Goal: Check status: Check status

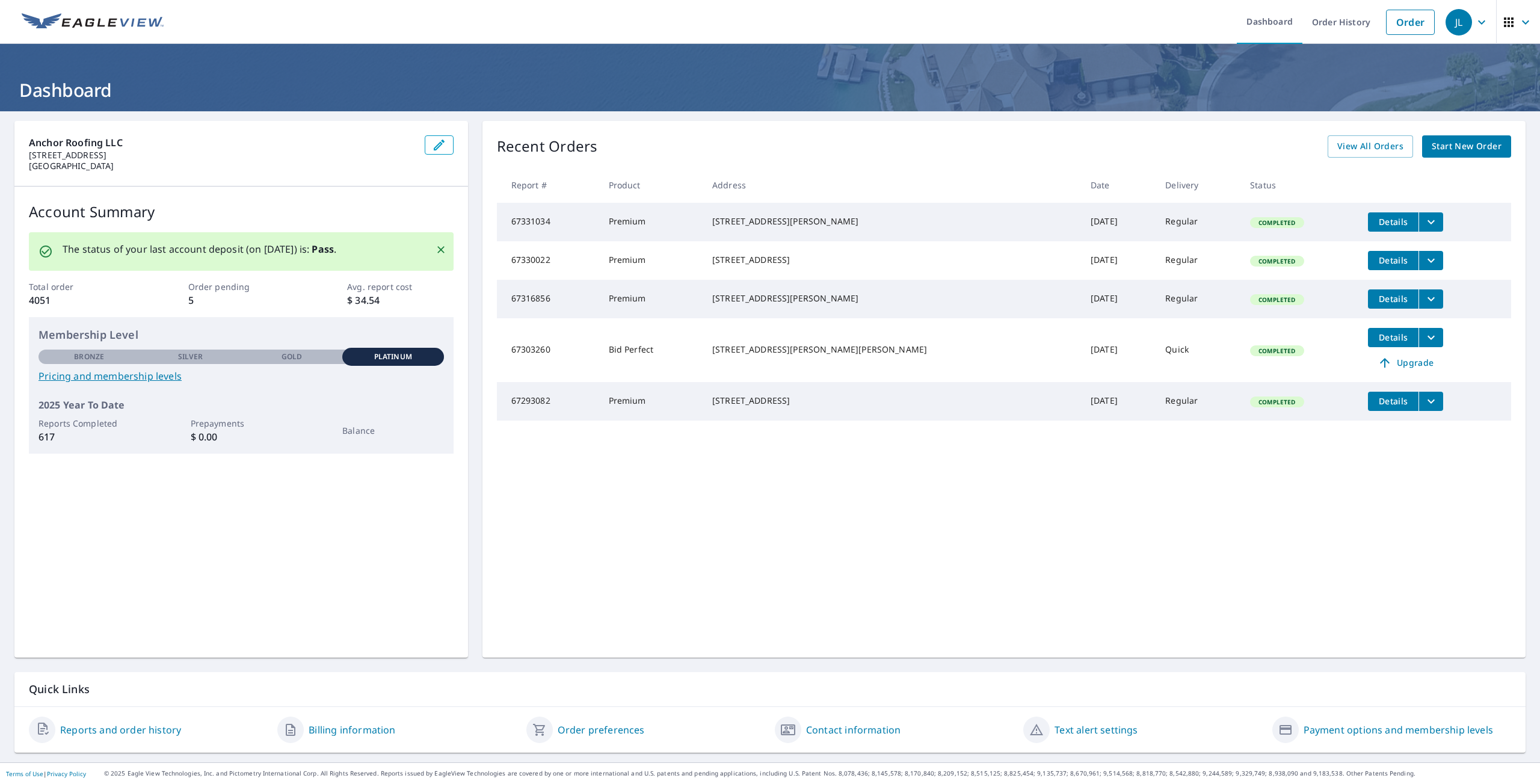
click at [159, 731] on link "Reports and order history" at bounding box center [121, 729] width 121 height 14
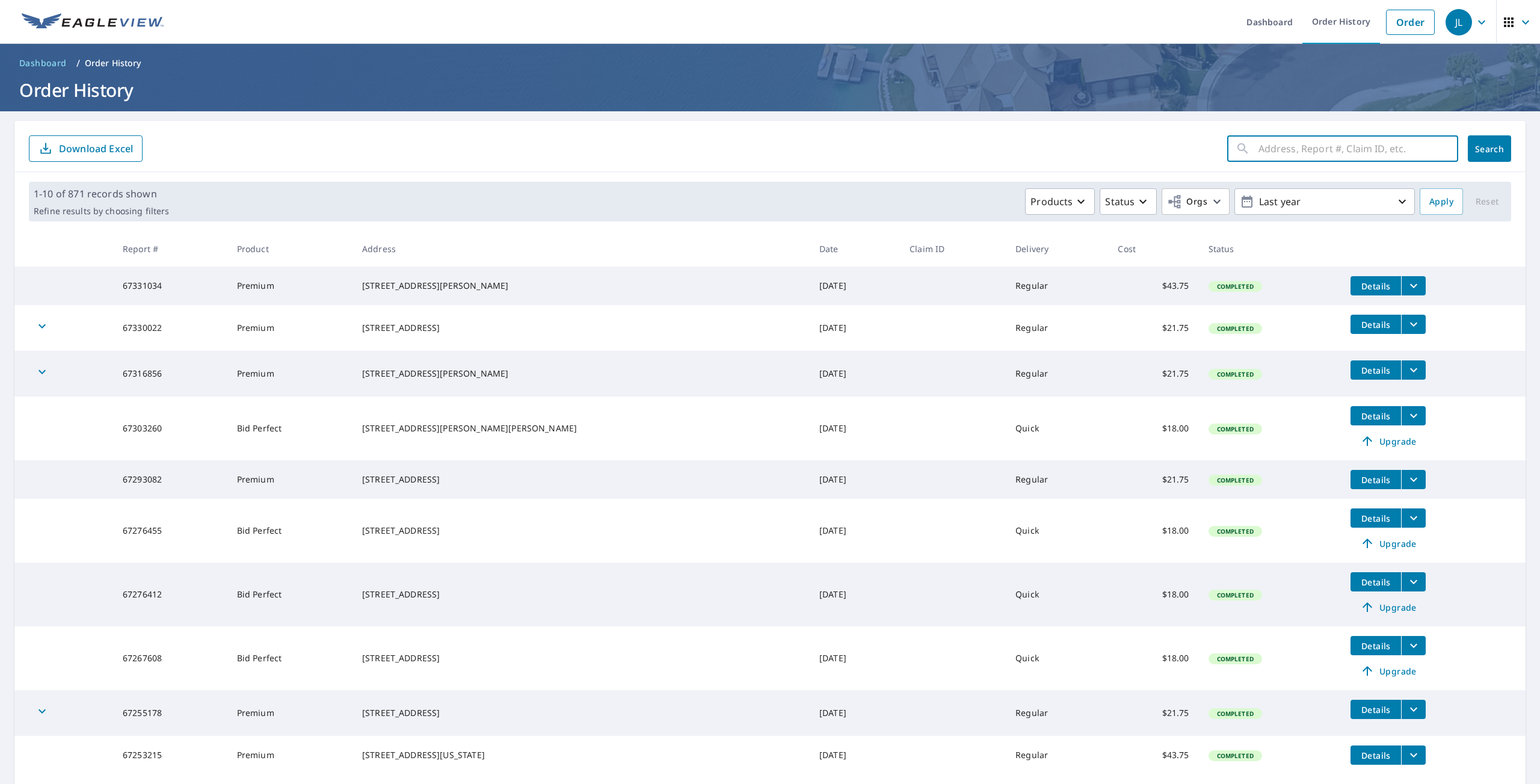
click at [1399, 151] on input "text" at bounding box center [1358, 148] width 200 height 34
type input "12918 krameria"
click button "Search" at bounding box center [1489, 149] width 43 height 27
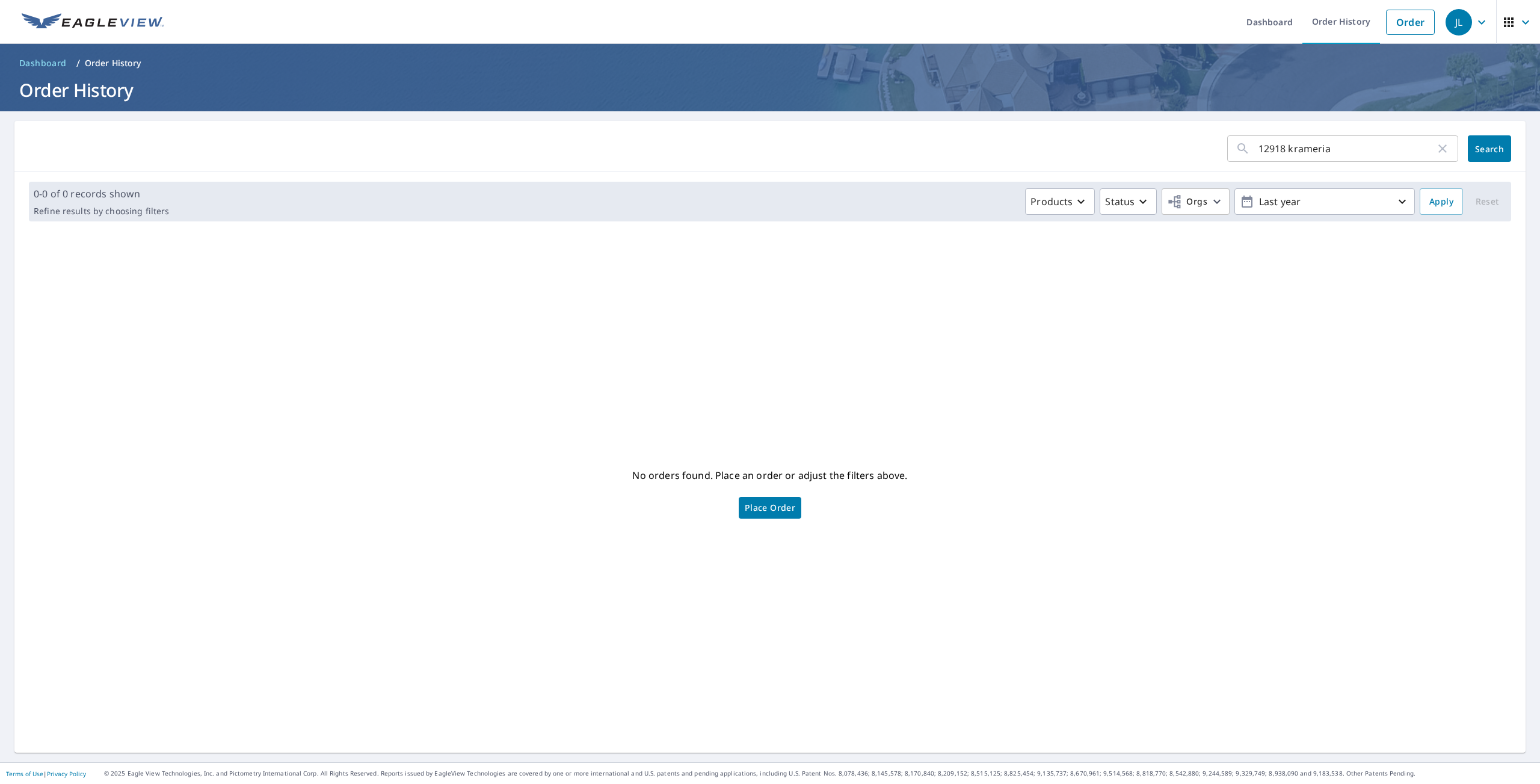
click at [1316, 151] on input "12918 krameria" at bounding box center [1347, 148] width 177 height 34
type input "12918"
click button "Search" at bounding box center [1489, 149] width 43 height 27
click at [1274, 151] on input "12918" at bounding box center [1347, 148] width 177 height 34
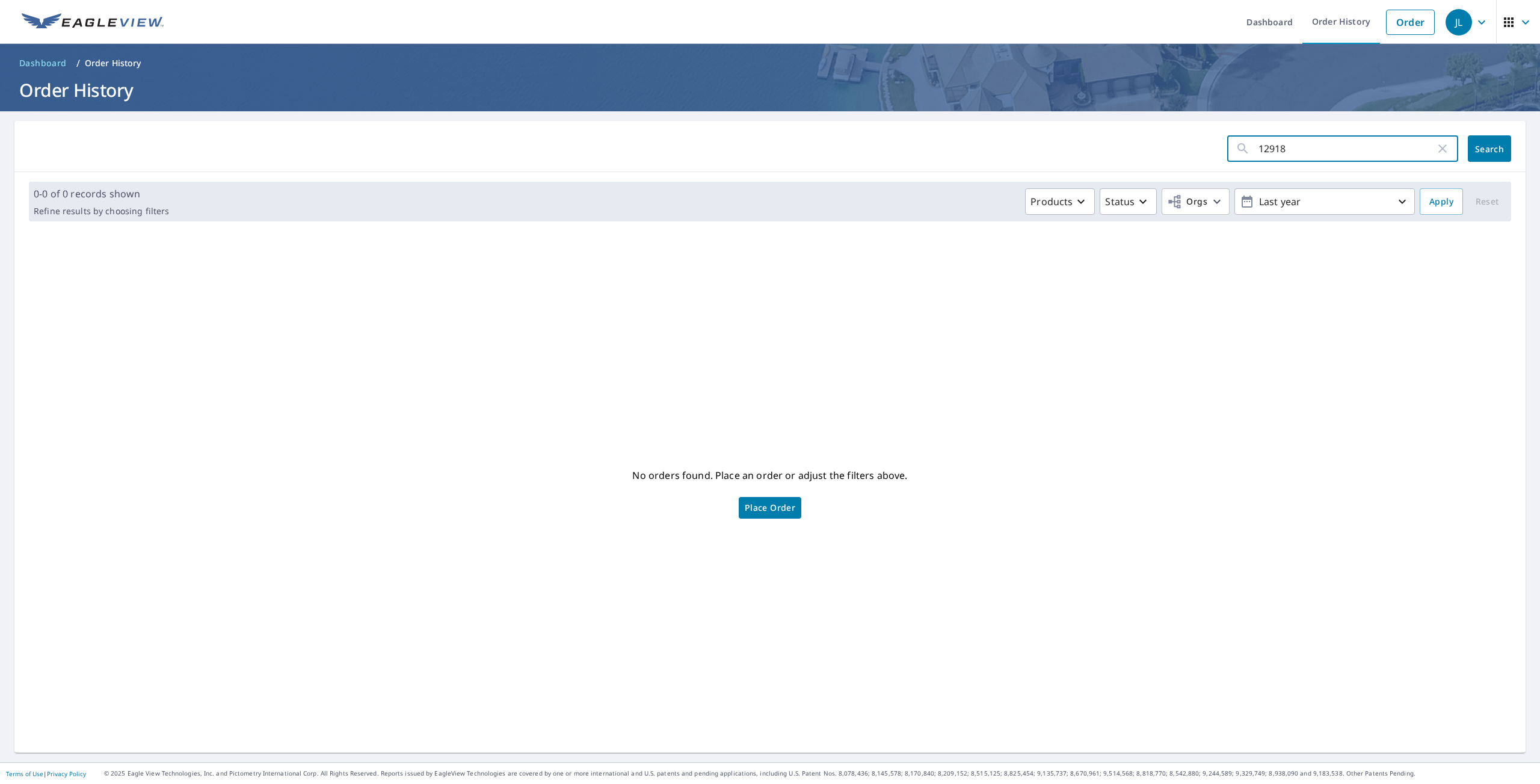
click at [1274, 149] on input "12918" at bounding box center [1347, 148] width 177 height 34
paste input "60327992"
type input "60327992"
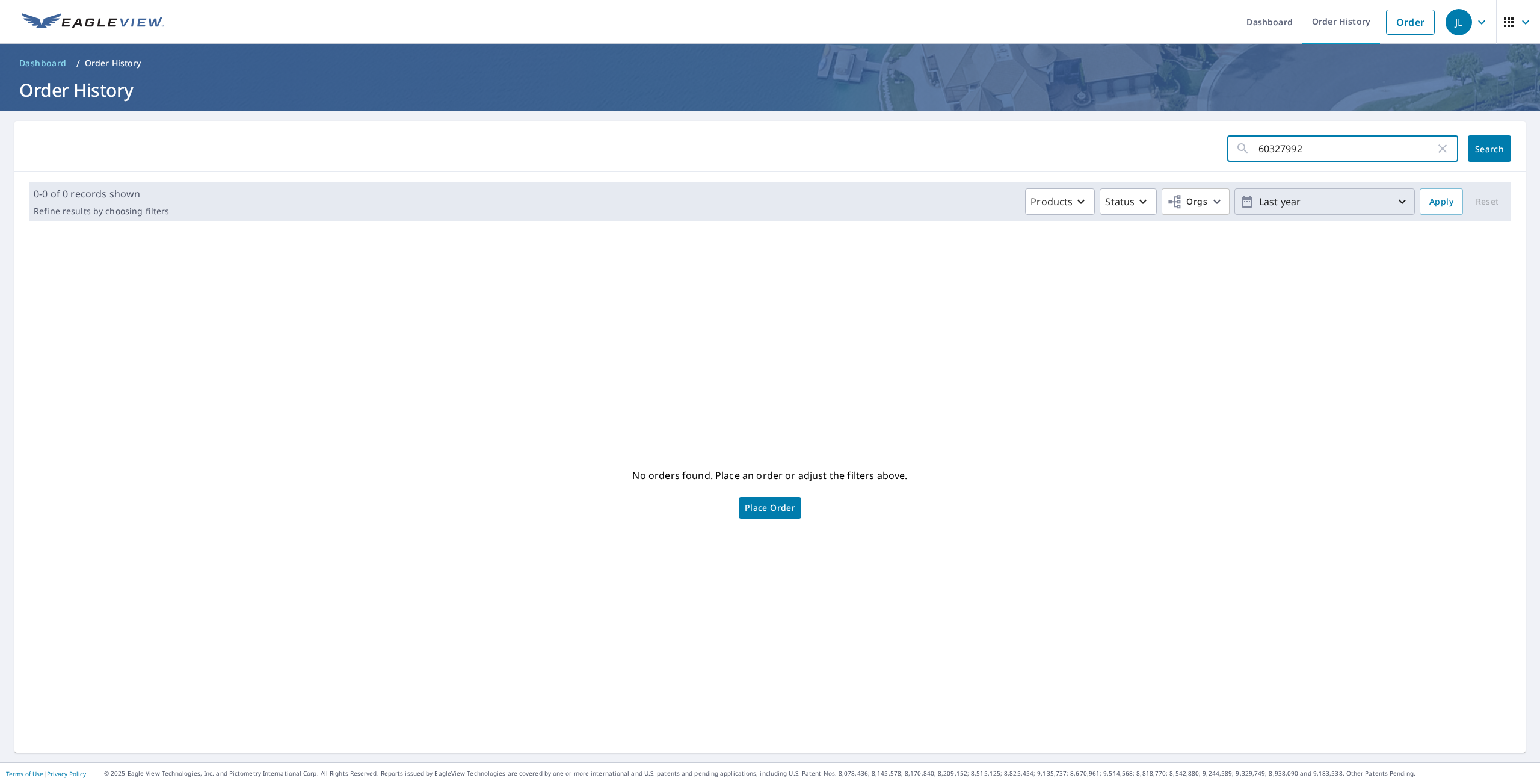
click button "Search" at bounding box center [1489, 149] width 43 height 27
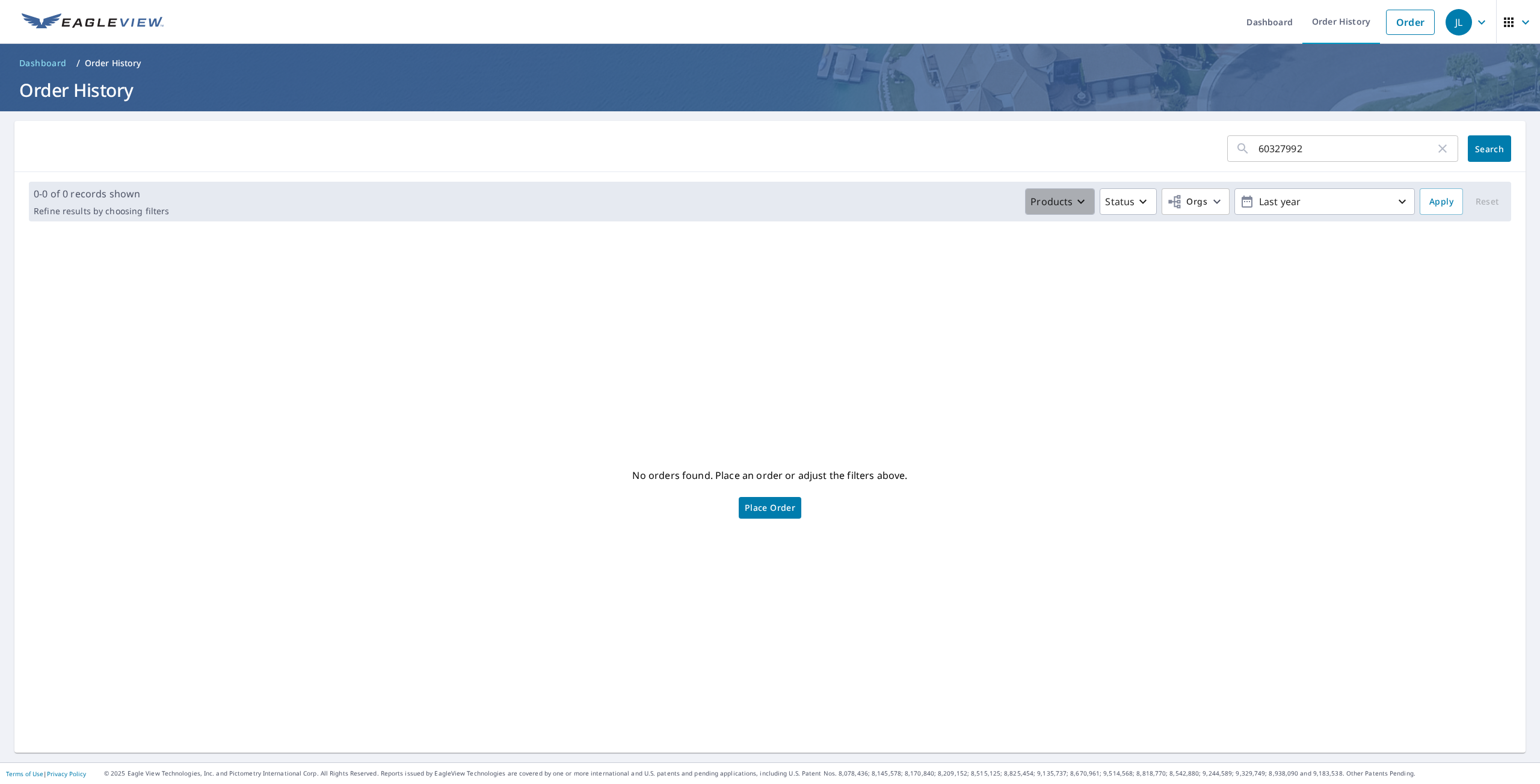
click at [1081, 202] on icon "button" at bounding box center [1081, 201] width 7 height 4
drag, startPoint x: 1305, startPoint y: 278, endPoint x: 1298, endPoint y: 267, distance: 13.0
click at [1302, 273] on div "No orders found. Place an order or adjust the filters above. Place Order" at bounding box center [770, 492] width 1491 height 503
click at [1264, 202] on p "Last year" at bounding box center [1324, 201] width 140 height 21
click at [1300, 295] on p "Last 6 months" at bounding box center [1291, 292] width 66 height 14
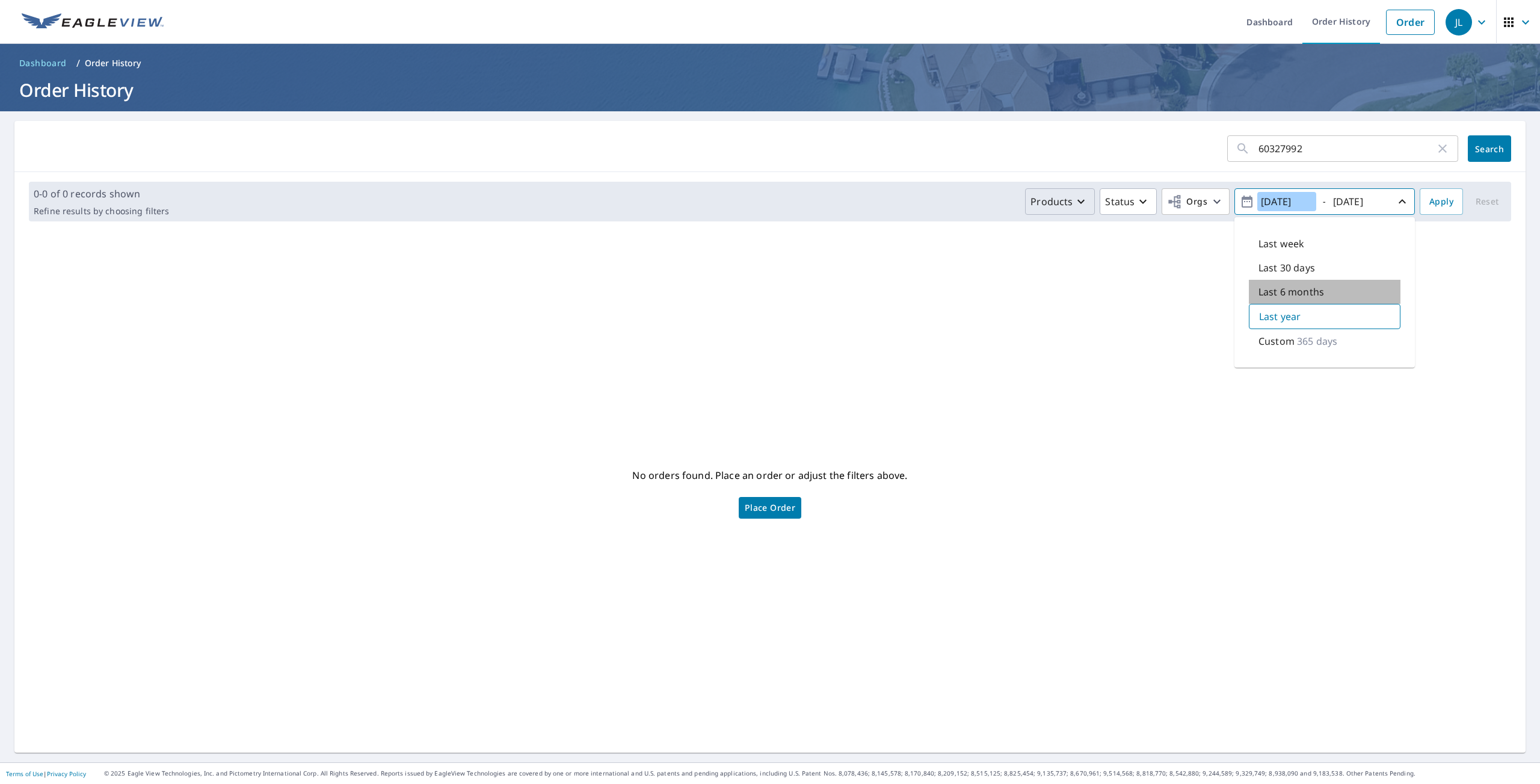
type input "[DATE]"
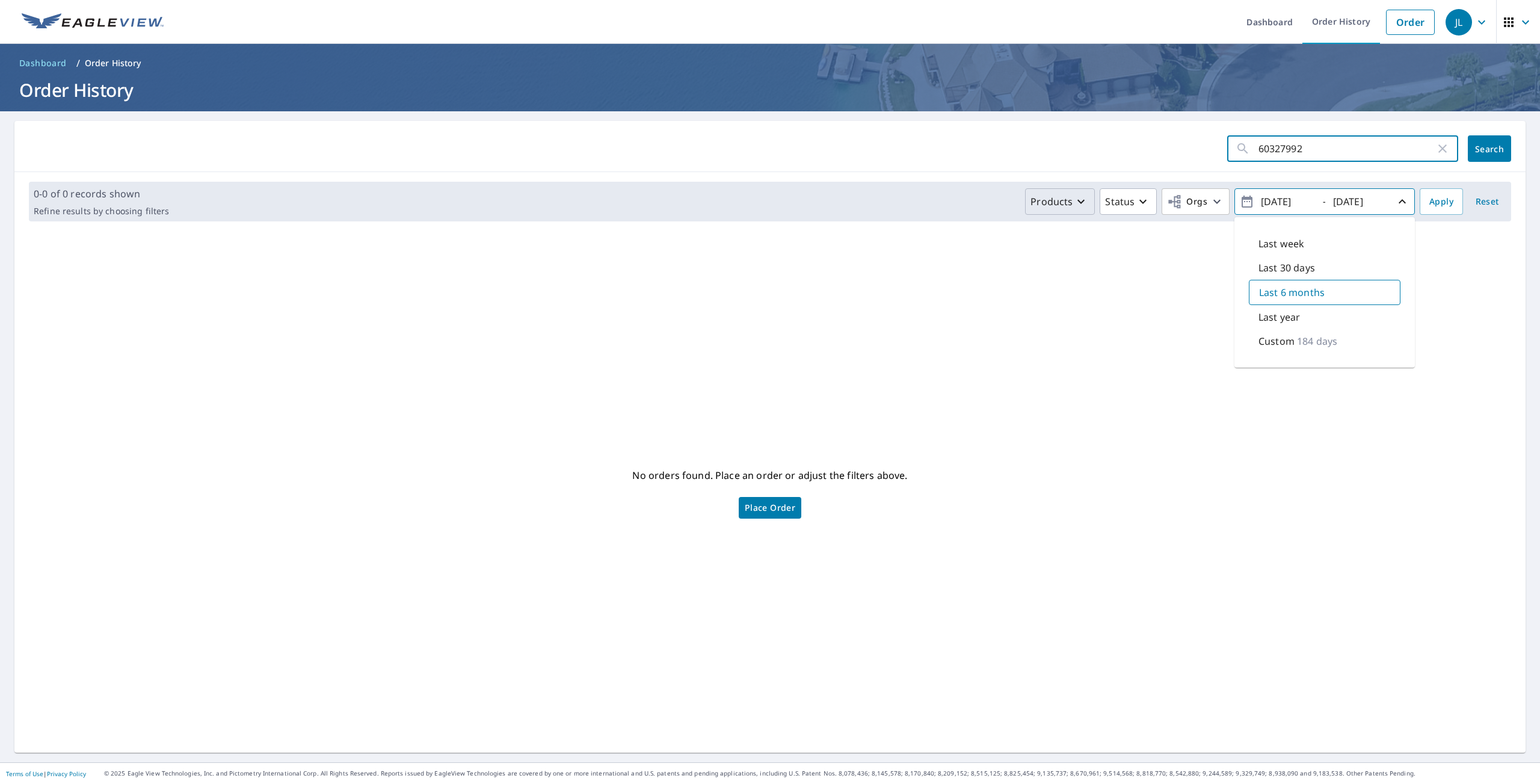
drag, startPoint x: 1324, startPoint y: 158, endPoint x: 1309, endPoint y: 154, distance: 15.5
click at [1324, 158] on input "60327992" at bounding box center [1347, 148] width 177 height 34
click button "Search" at bounding box center [1489, 149] width 43 height 27
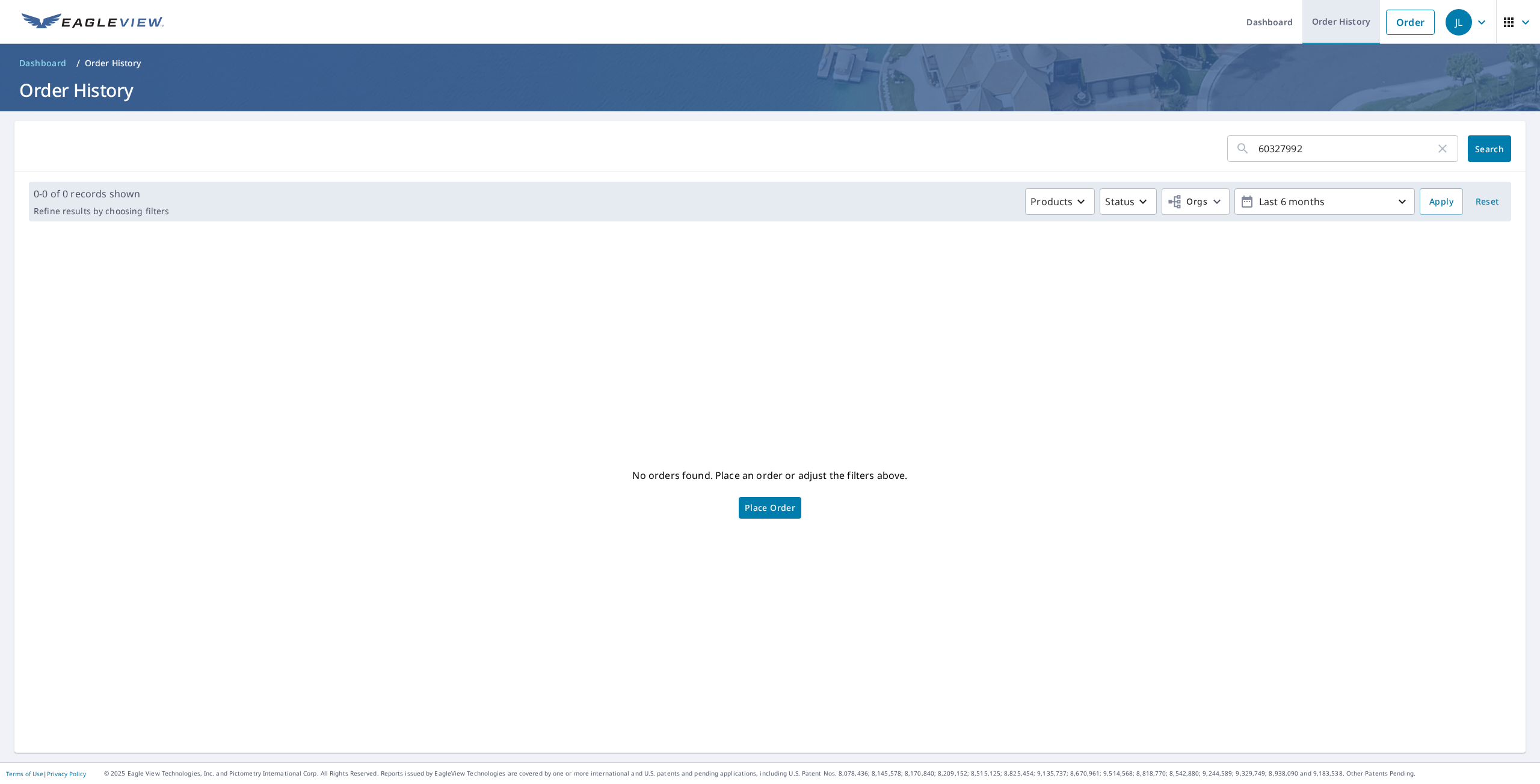
click at [1315, 24] on link "Order History" at bounding box center [1341, 22] width 78 height 44
click at [1291, 148] on input "60327992" at bounding box center [1347, 148] width 177 height 34
type input "12918"
click button "Search" at bounding box center [1489, 149] width 43 height 27
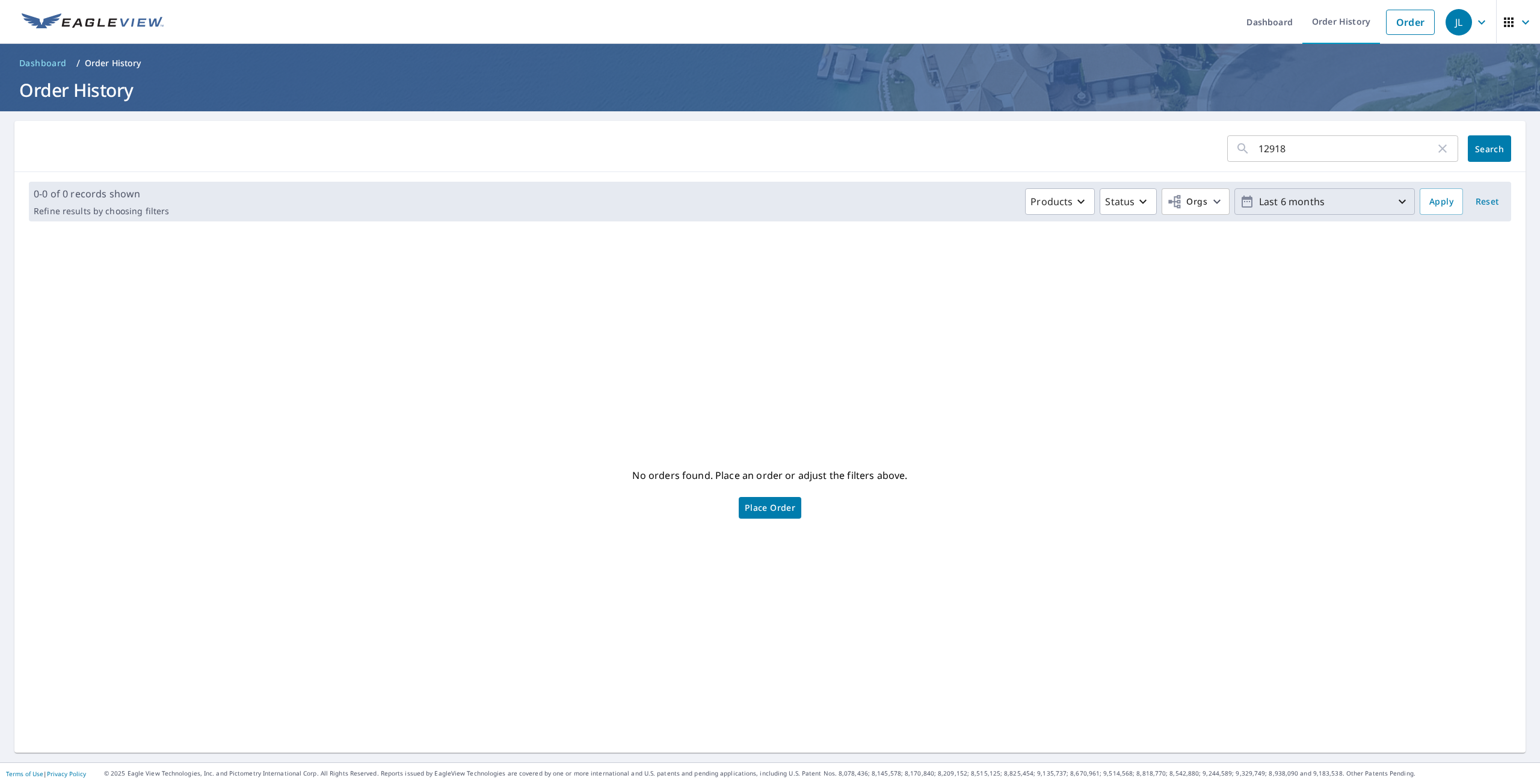
click at [1401, 203] on icon "button" at bounding box center [1402, 201] width 14 height 14
click at [1291, 338] on p "Custom" at bounding box center [1277, 341] width 36 height 14
click at [1321, 316] on div "Last year" at bounding box center [1324, 315] width 151 height 24
type input "[DATE]"
click at [1458, 364] on div "No orders found. Place an order or adjust the filters above. Place Order" at bounding box center [770, 492] width 1491 height 503
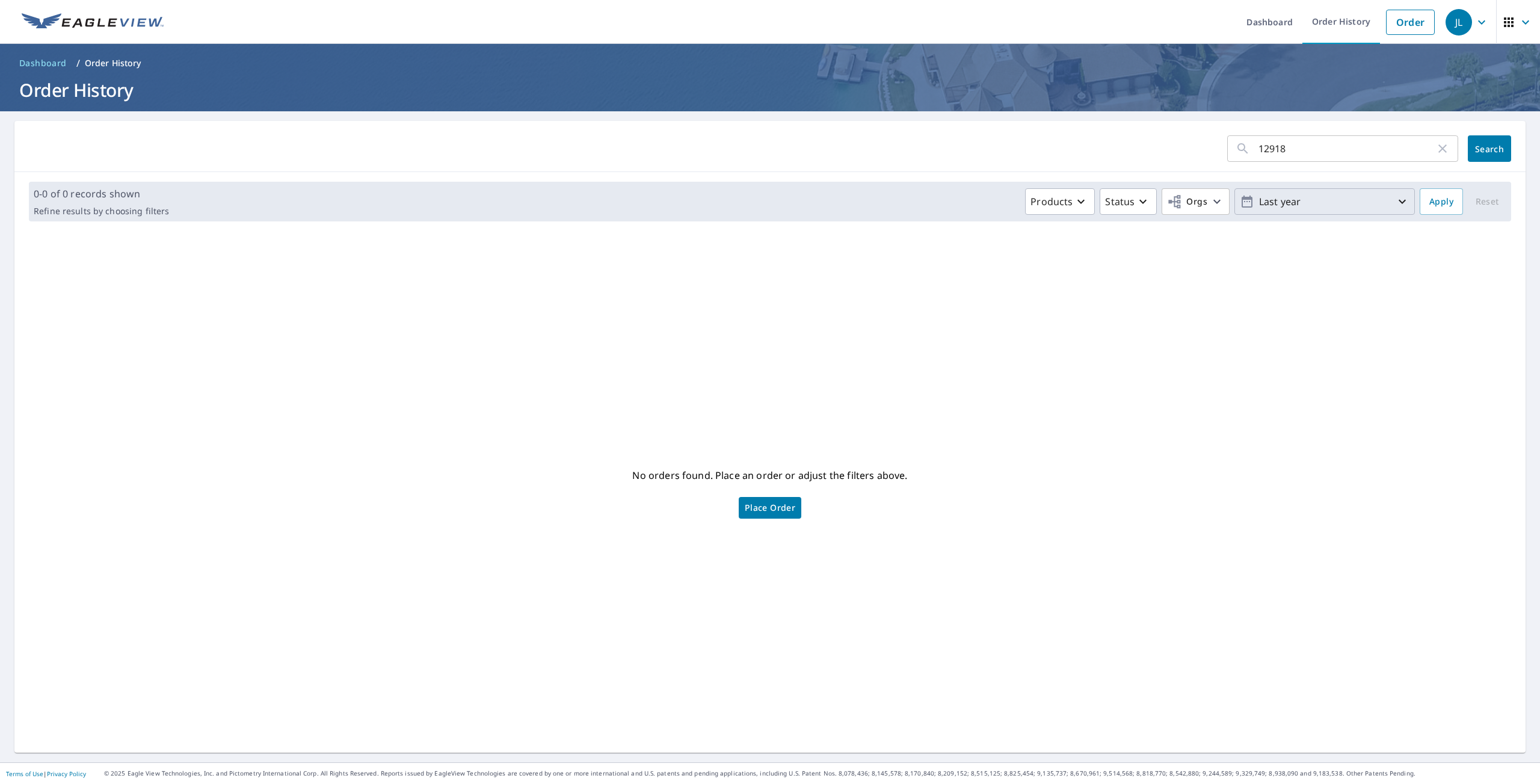
click at [1344, 203] on p "Last year" at bounding box center [1324, 201] width 140 height 21
click at [1298, 203] on input "[DATE]" at bounding box center [1286, 201] width 59 height 20
type input "[DATE]"
click at [1496, 151] on span "Search" at bounding box center [1489, 149] width 24 height 12
click at [1292, 205] on p "Custom" at bounding box center [1324, 201] width 140 height 21
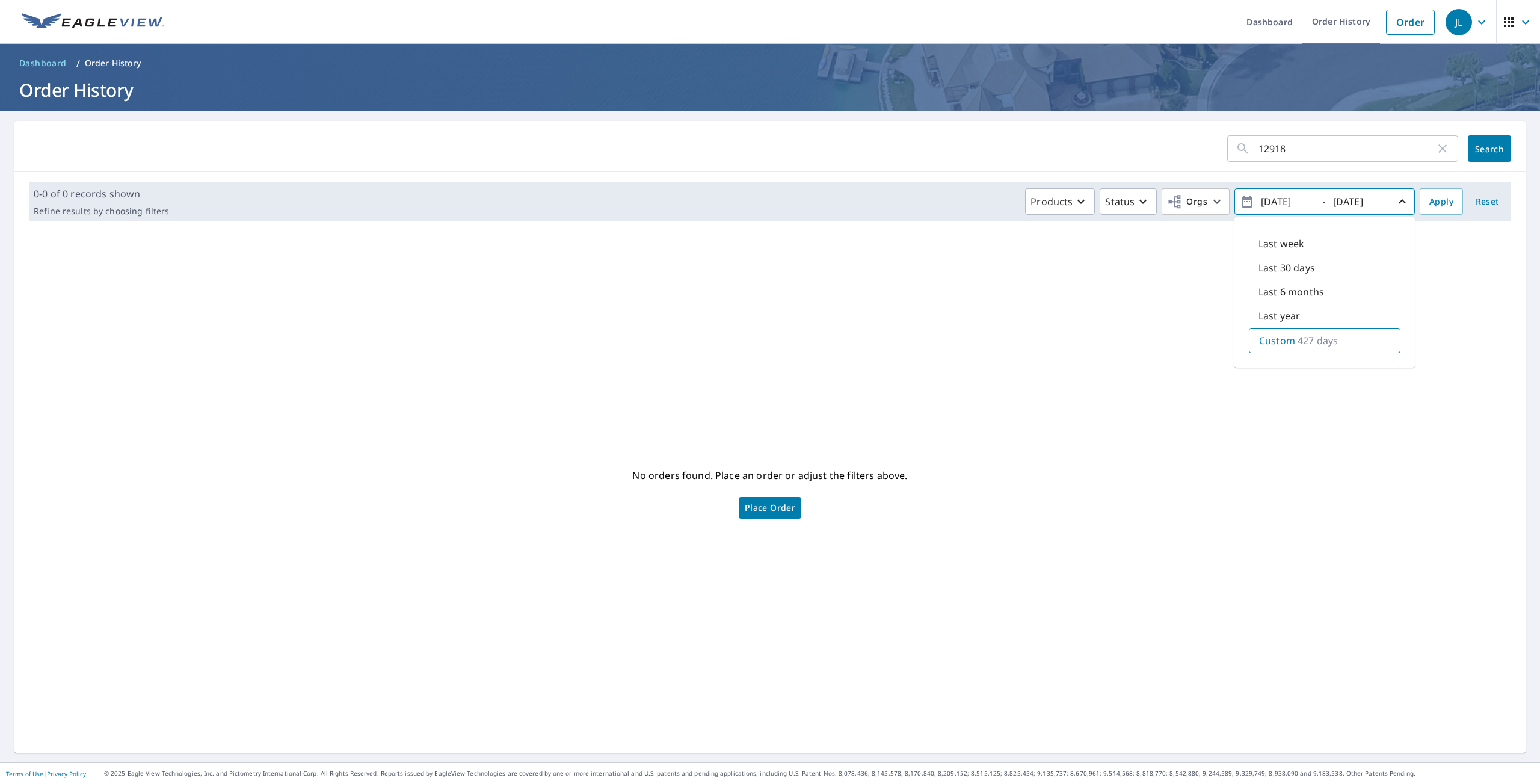
click at [1273, 151] on input "12918" at bounding box center [1347, 148] width 177 height 34
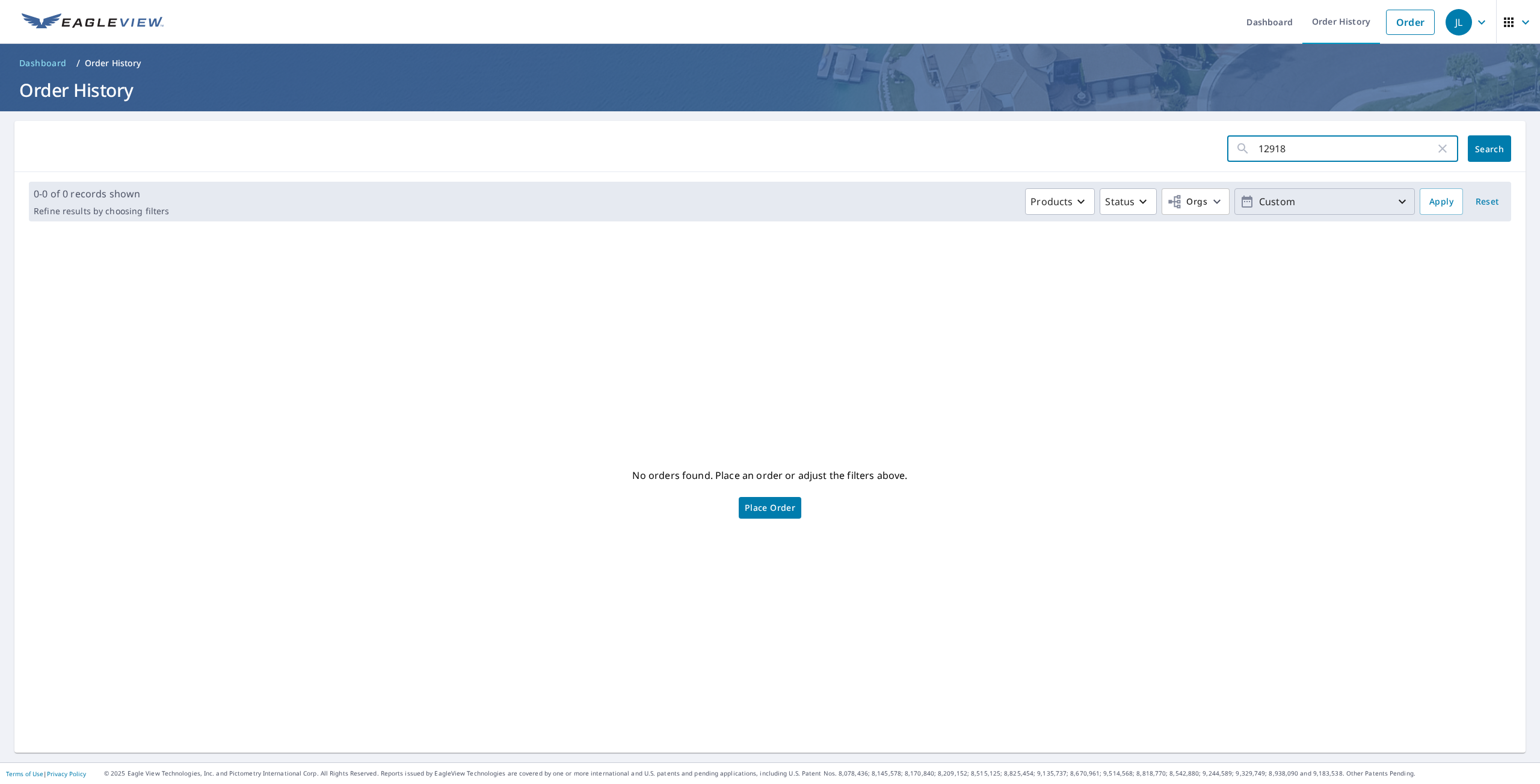
click at [1273, 151] on input "12918" at bounding box center [1347, 148] width 177 height 34
type input "krameria"
click button "Search" at bounding box center [1489, 149] width 43 height 27
click at [1530, 24] on icon "button" at bounding box center [1525, 22] width 14 height 14
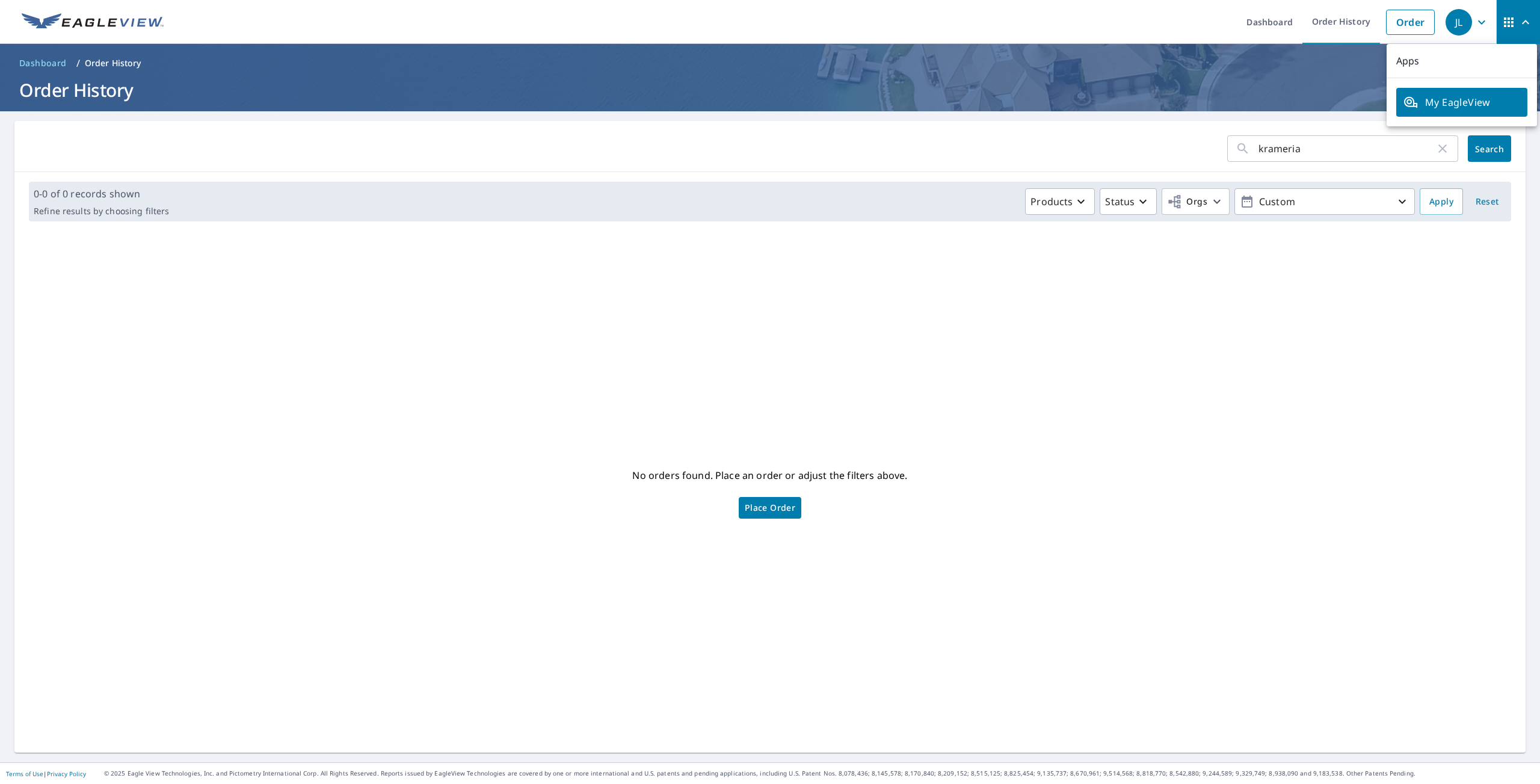
click at [1351, 319] on div "No orders found. Place an order or adjust the filters above. Place Order" at bounding box center [770, 492] width 1491 height 503
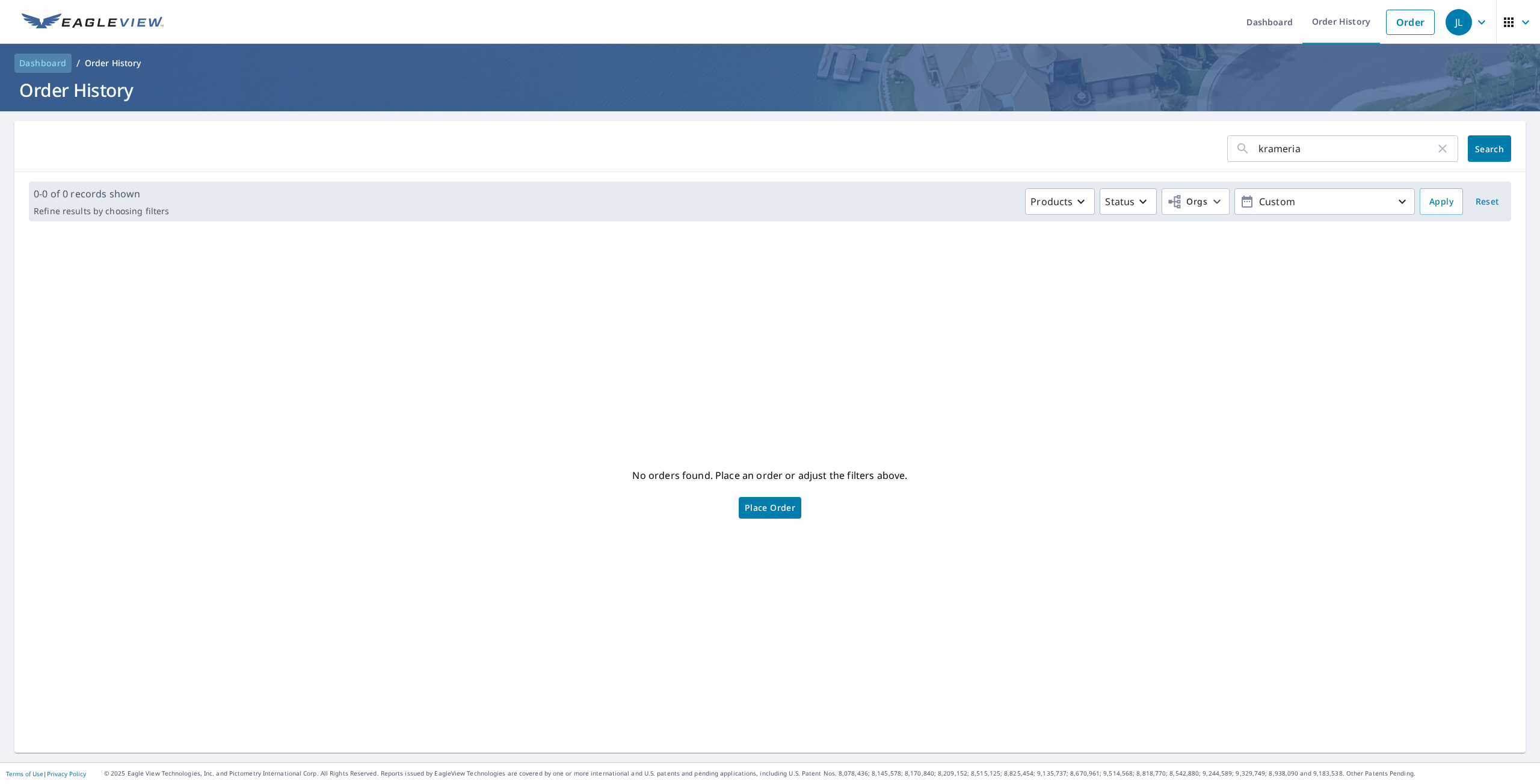
click at [45, 62] on span "Dashboard" at bounding box center [43, 63] width 48 height 12
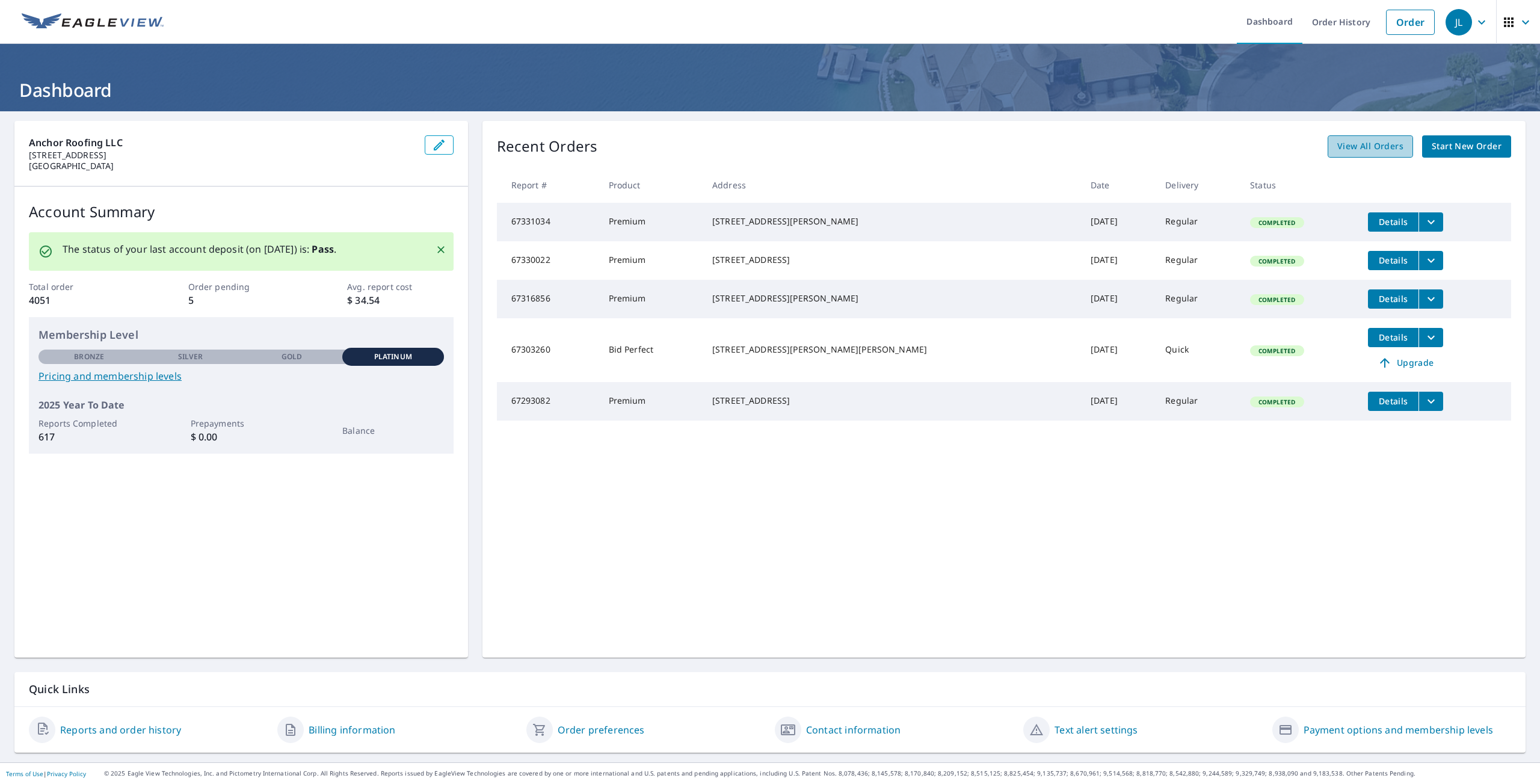
click at [1364, 149] on span "View All Orders" at bounding box center [1370, 146] width 66 height 15
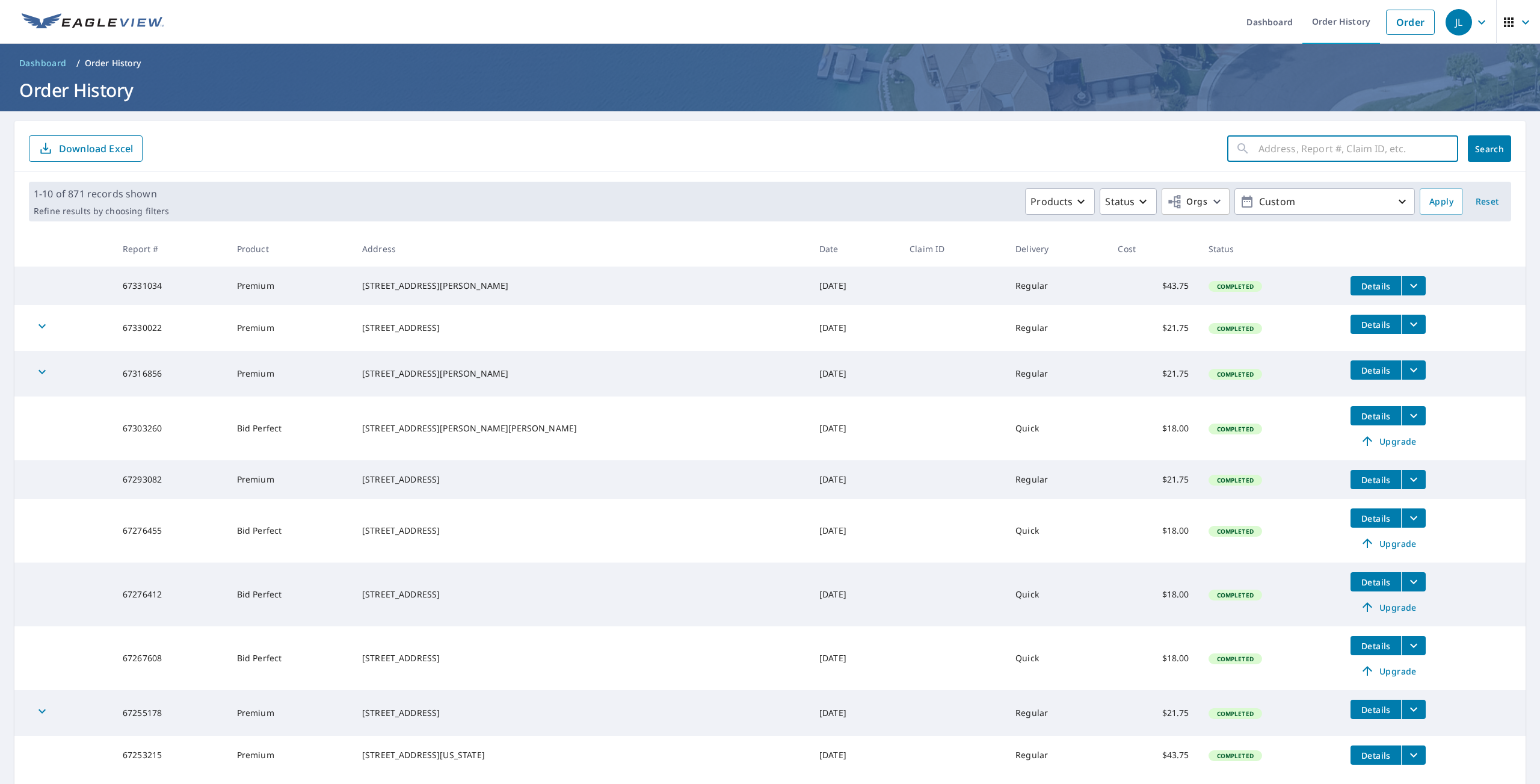
click at [1266, 151] on input "text" at bounding box center [1358, 148] width 200 height 34
paste input "60327992"
type input "60327992"
click at [1406, 200] on icon "button" at bounding box center [1402, 201] width 14 height 14
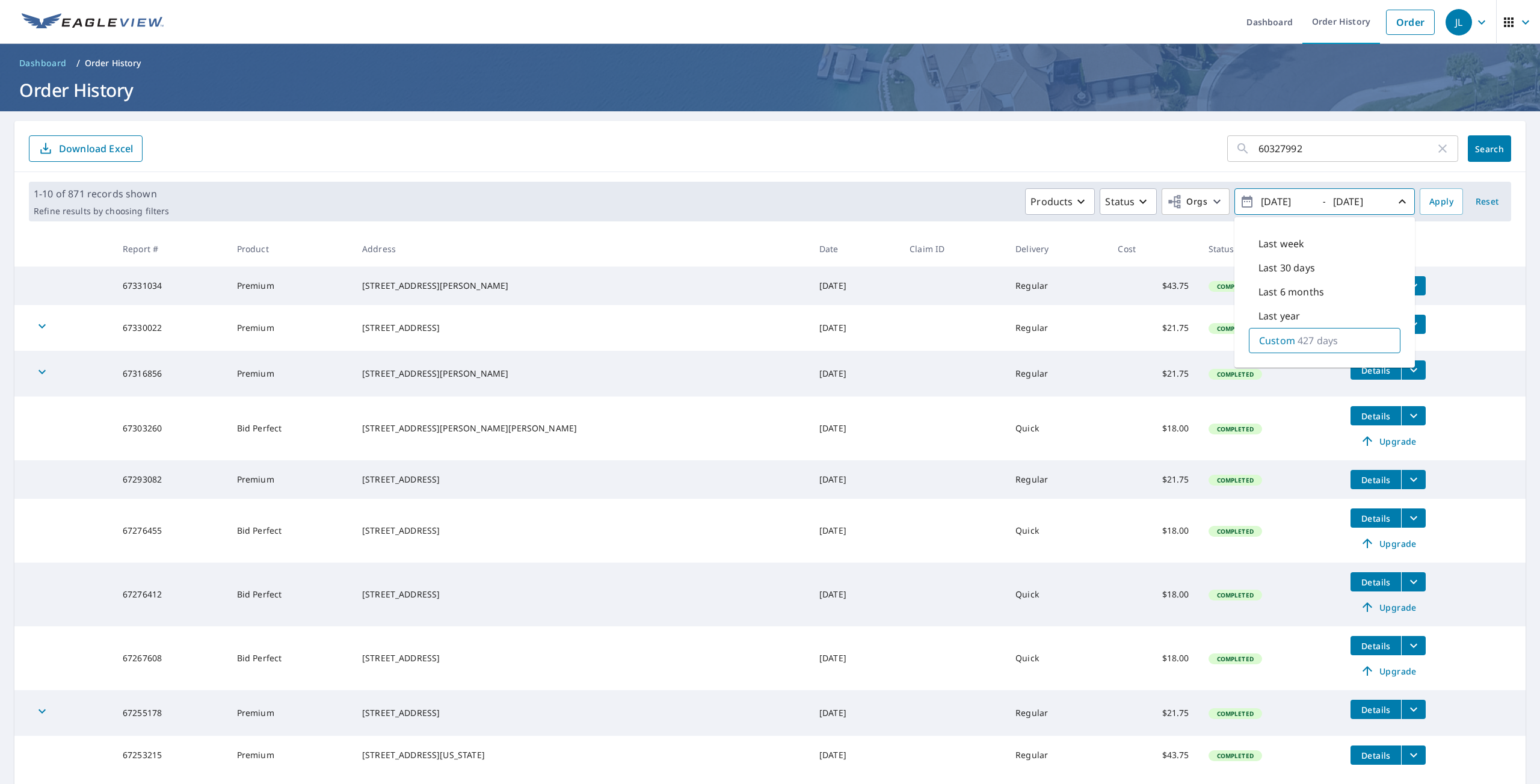
click at [1244, 205] on icon "button" at bounding box center [1247, 201] width 14 height 14
click at [1287, 341] on p "Custom" at bounding box center [1277, 340] width 36 height 14
type input "[DATE]"
click at [1490, 151] on span "Search" at bounding box center [1489, 149] width 24 height 12
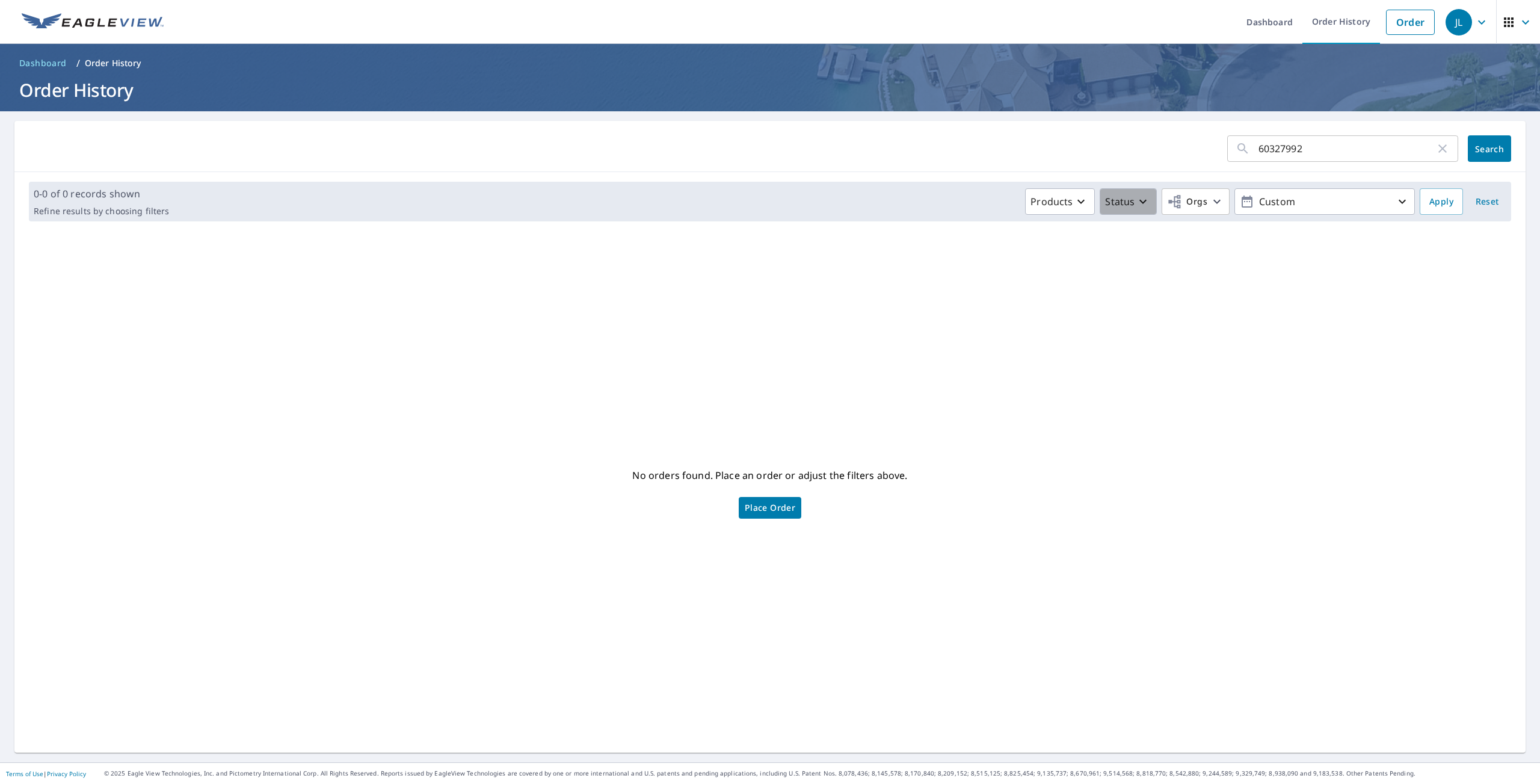
click at [1132, 198] on p "Status" at bounding box center [1120, 201] width 30 height 14
click at [1148, 349] on p "Completed" at bounding box center [1155, 349] width 50 height 14
click at [1235, 321] on div "No orders found. Place an order or adjust the filters above. Place Order" at bounding box center [770, 492] width 1491 height 503
click at [1217, 200] on icon "button" at bounding box center [1217, 201] width 14 height 14
click at [964, 275] on input "Anchor Roofing LLC" at bounding box center [961, 270] width 14 height 14
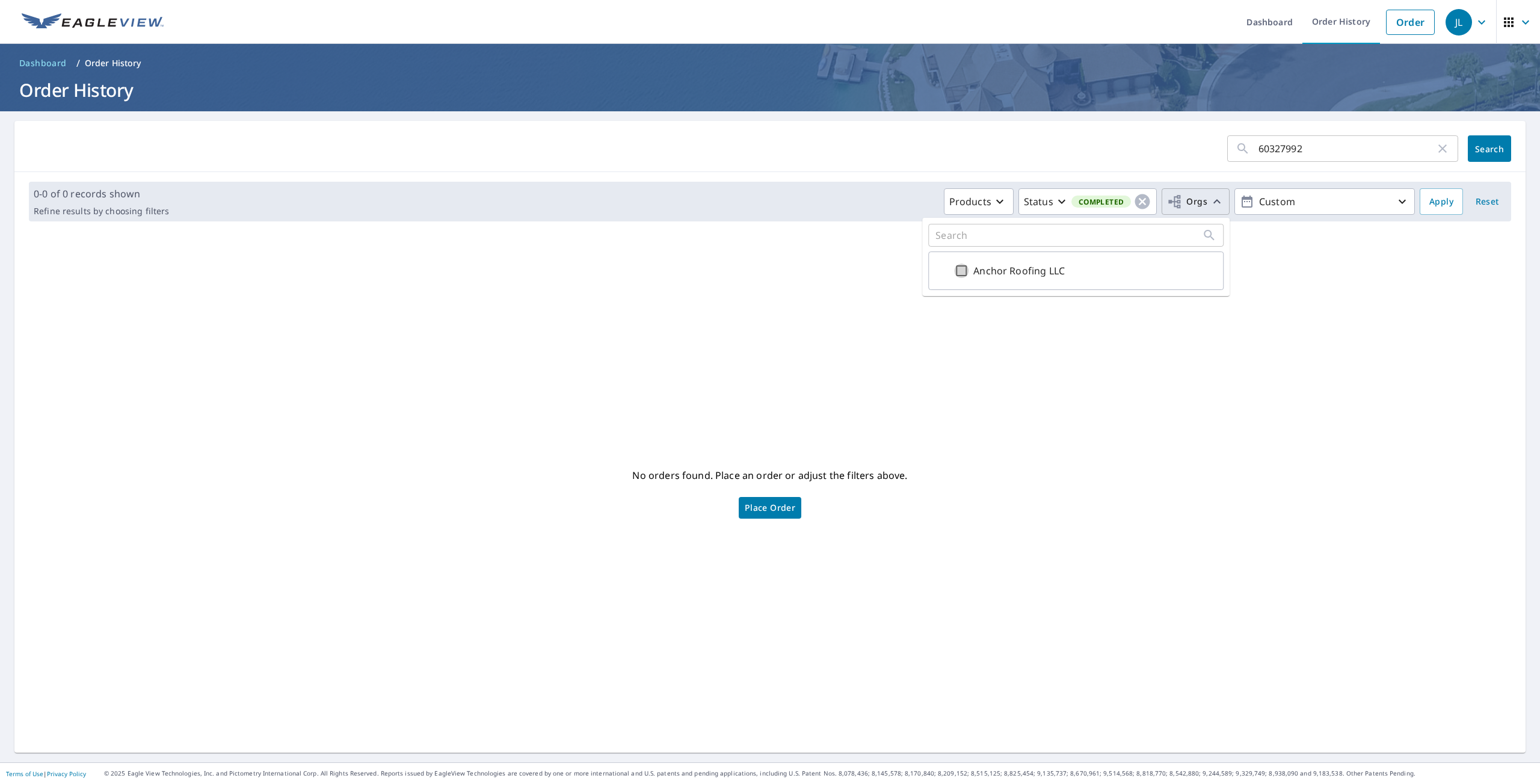
checkbox input "true"
click at [1259, 322] on div "No orders found. Place an order or adjust the filters above. Place Order" at bounding box center [770, 492] width 1491 height 503
click at [1320, 152] on input "60327992" at bounding box center [1347, 148] width 177 height 34
click button "Search" at bounding box center [1489, 149] width 43 height 27
click at [1282, 151] on input "60327992" at bounding box center [1347, 148] width 177 height 34
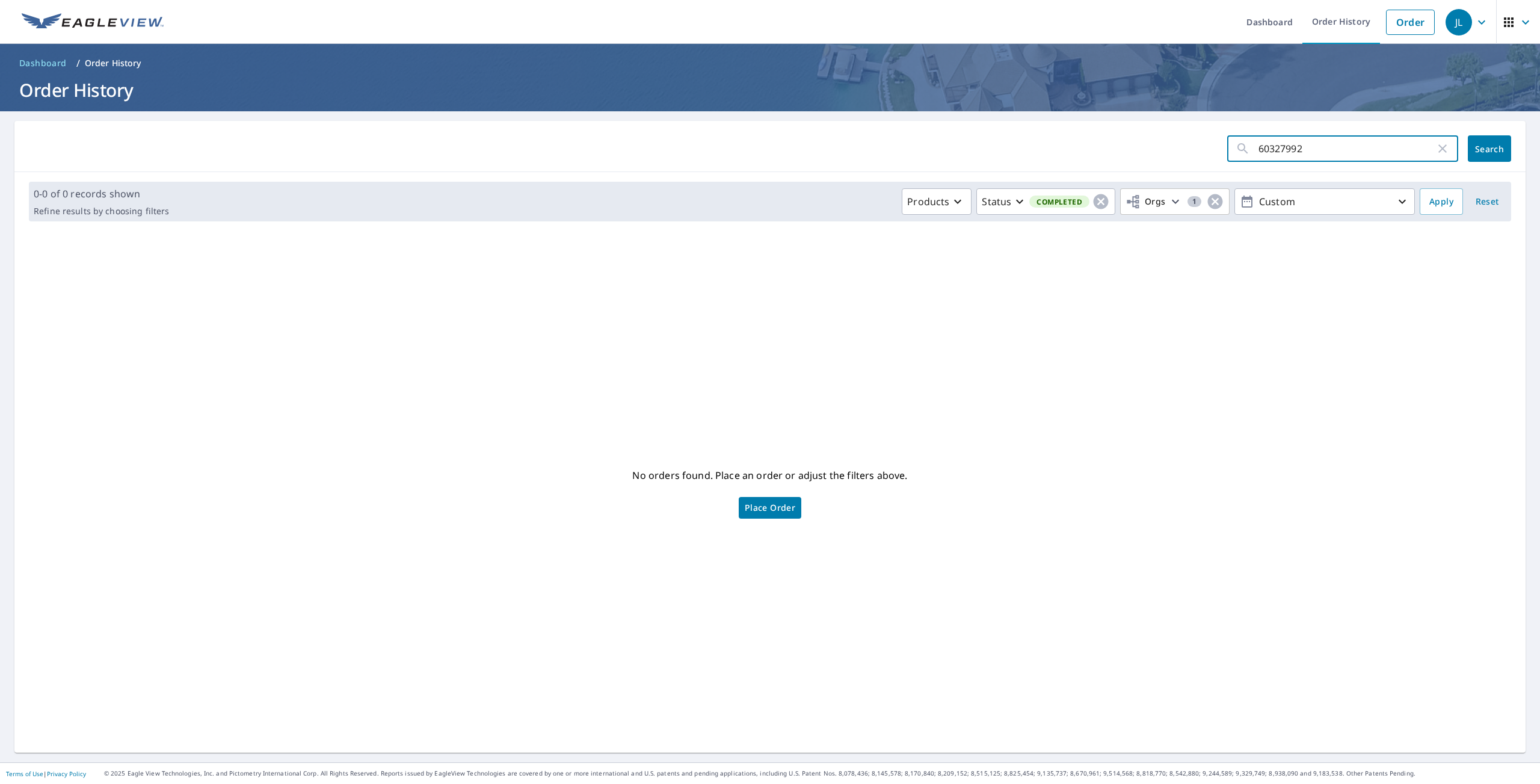
click at [1282, 151] on input "60327992" at bounding box center [1347, 148] width 177 height 34
type input "krameria"
click button "Search" at bounding box center [1489, 149] width 43 height 27
click at [943, 205] on p "Products" at bounding box center [928, 201] width 42 height 14
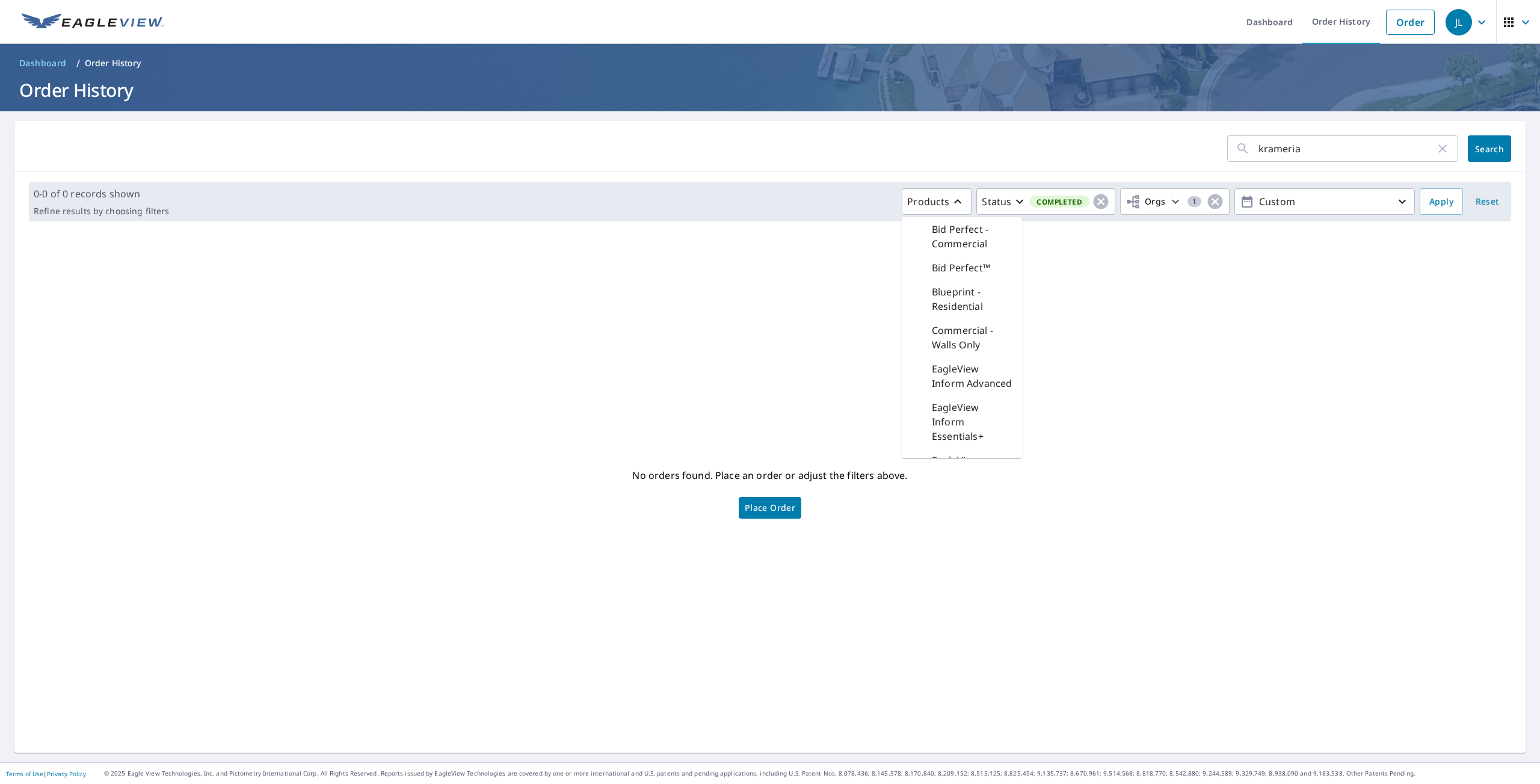
drag, startPoint x: 830, startPoint y: 265, endPoint x: 837, endPoint y: 263, distance: 7.3
click at [833, 263] on div "No orders found. Place an order or adjust the filters above. Place Order" at bounding box center [770, 492] width 1491 height 503
click at [1486, 202] on span "Reset" at bounding box center [1487, 201] width 29 height 15
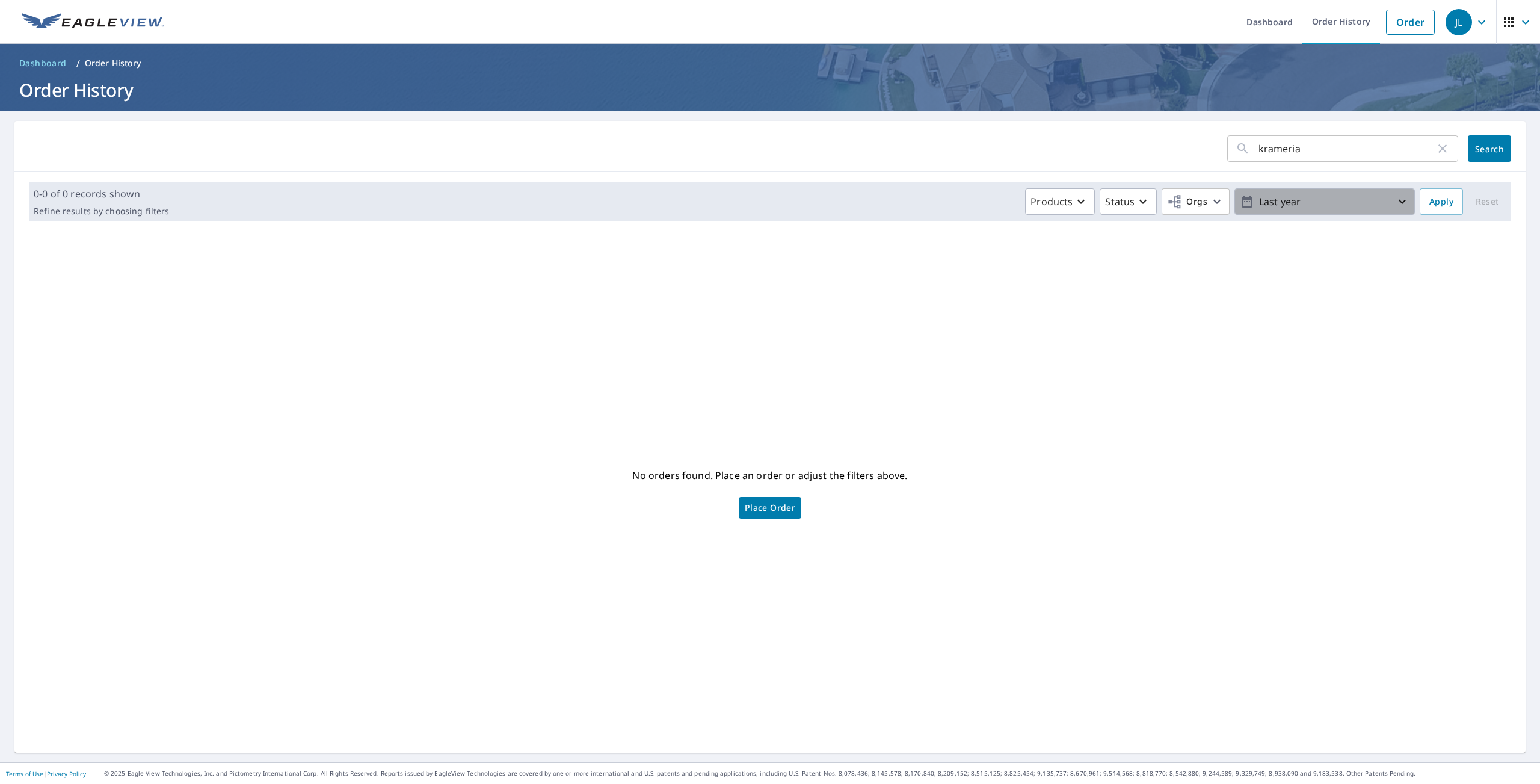
click at [1317, 204] on p "Last year" at bounding box center [1324, 201] width 140 height 21
click at [1353, 340] on div "Custom 365 days" at bounding box center [1324, 341] width 151 height 24
click at [1353, 342] on div "Custom 365 days" at bounding box center [1324, 340] width 151 height 25
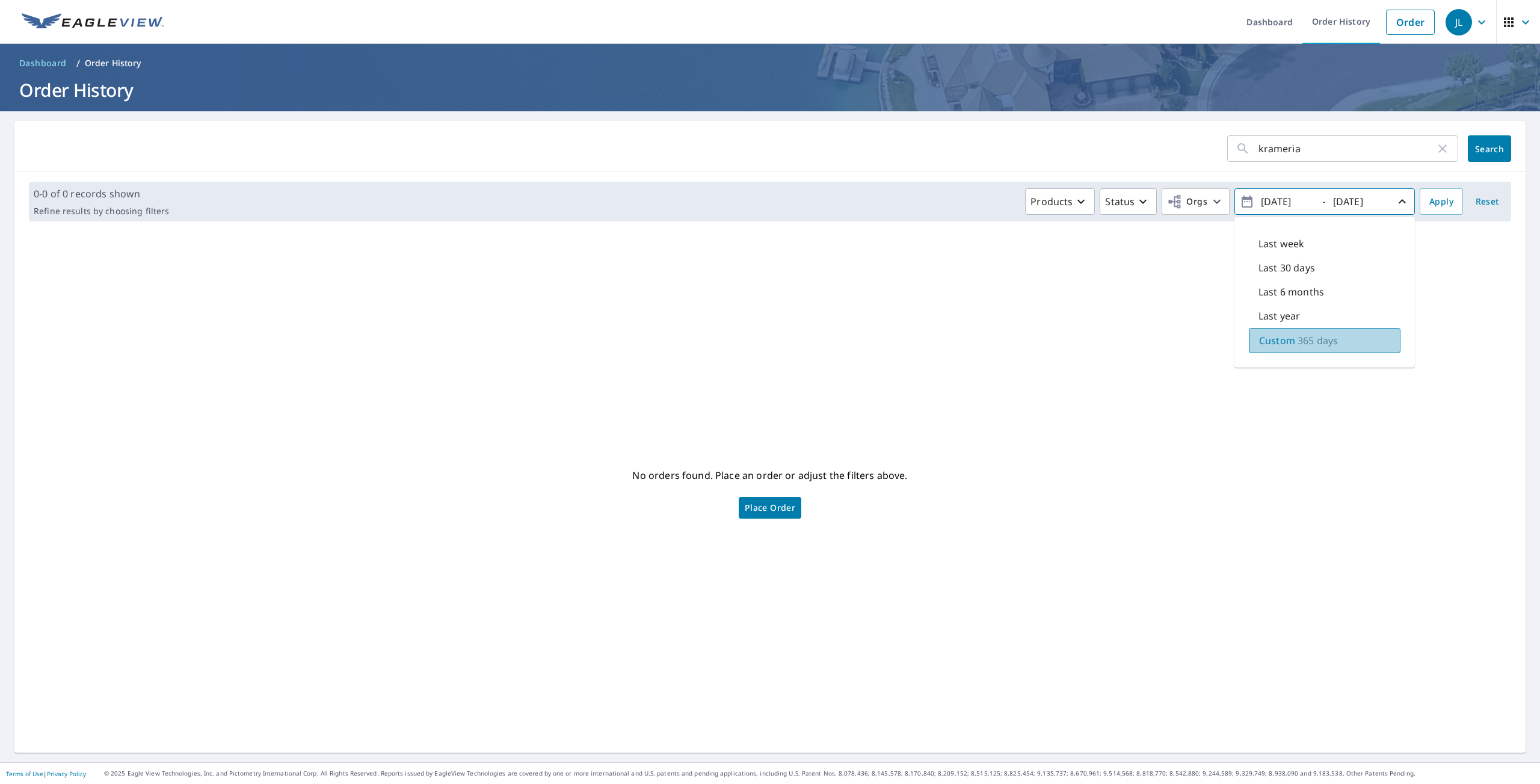
click at [1300, 341] on p "365 days" at bounding box center [1317, 340] width 40 height 14
click at [1299, 205] on input "[DATE]" at bounding box center [1286, 201] width 59 height 20
type input "[DATE]"
click at [1434, 205] on span "Apply" at bounding box center [1441, 201] width 24 height 15
